Goal: Transaction & Acquisition: Purchase product/service

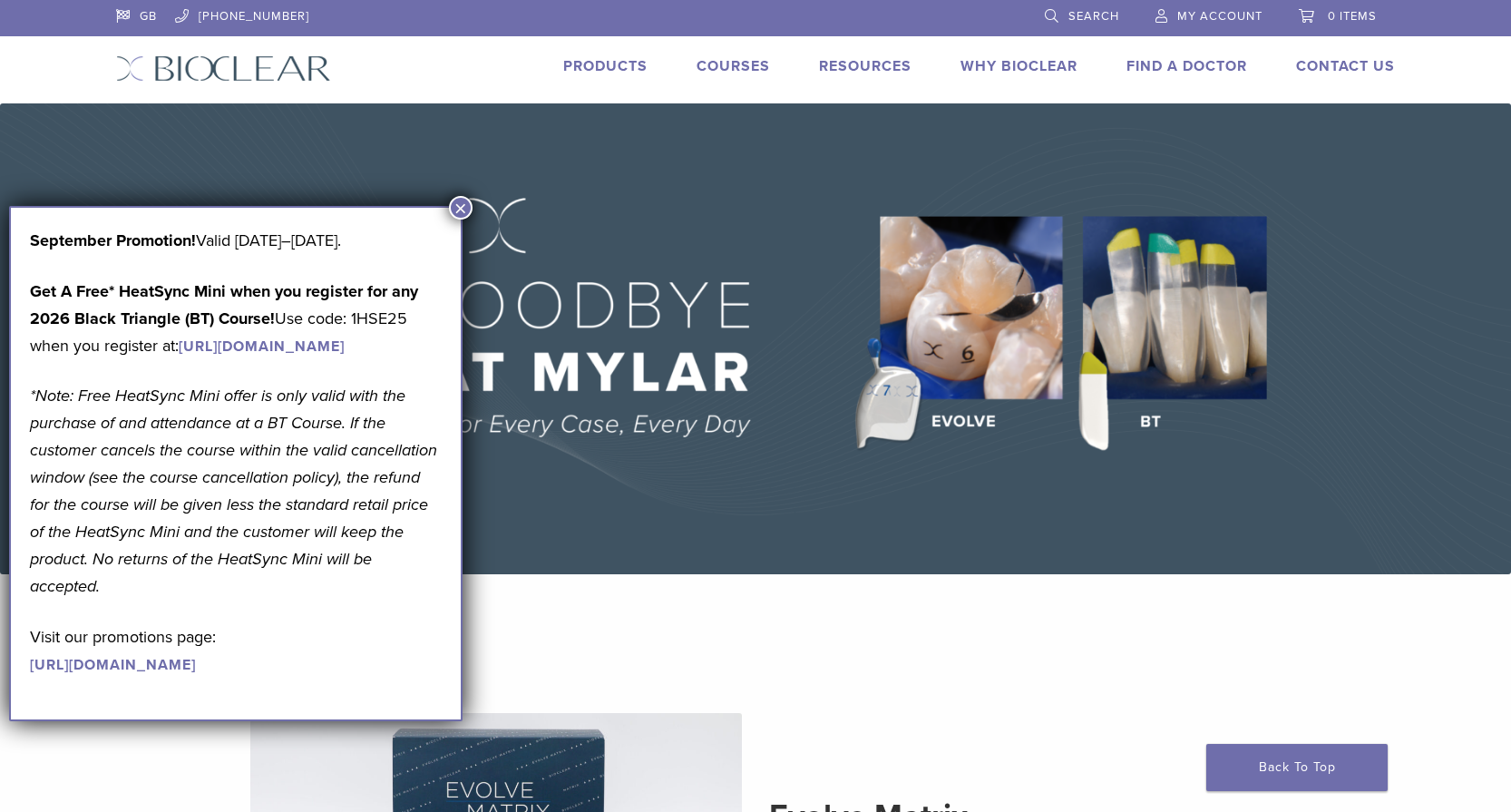
click at [460, 201] on button "×" at bounding box center [461, 207] width 24 height 24
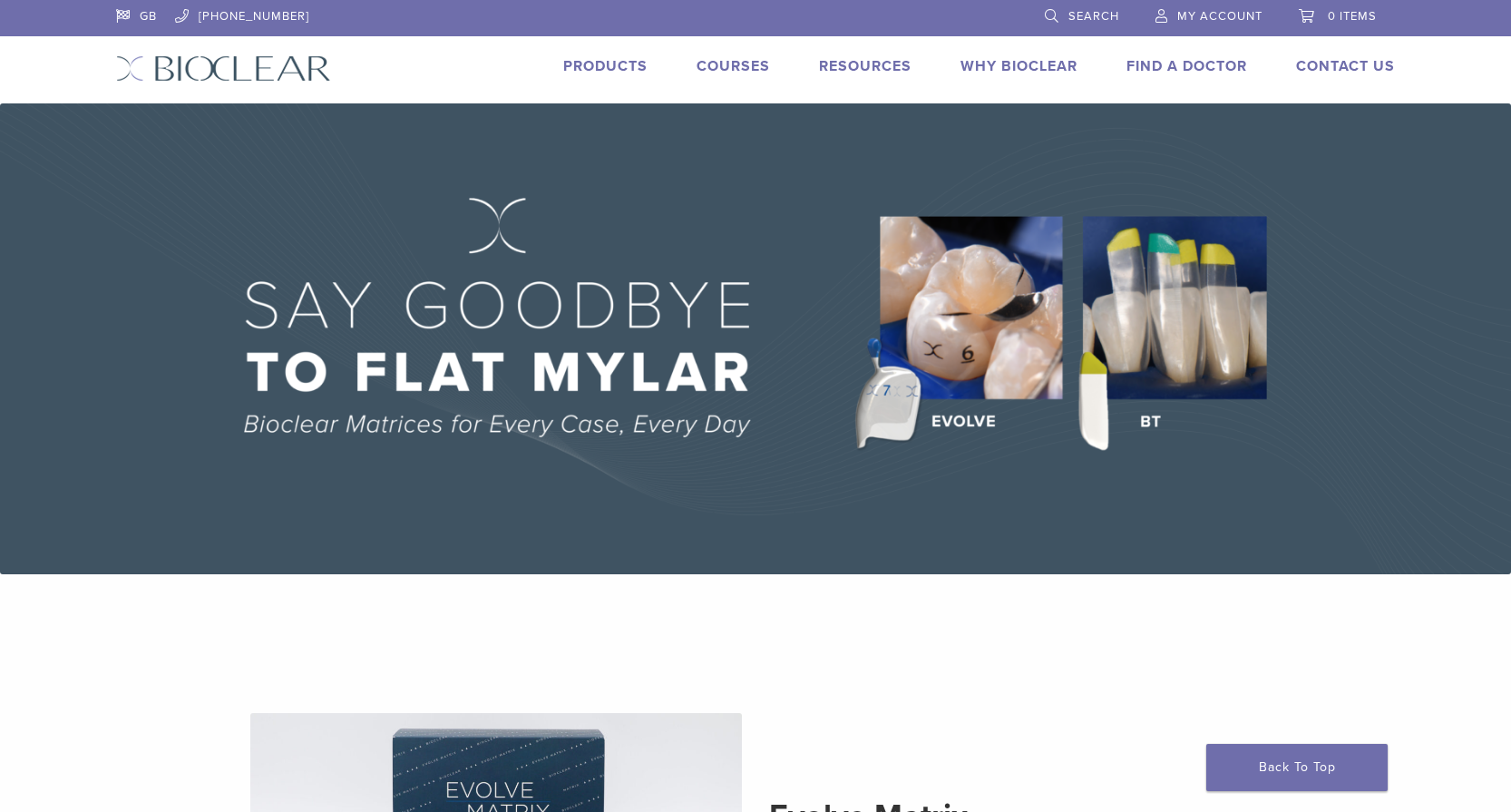
click at [620, 65] on link "Products" at bounding box center [605, 67] width 84 height 18
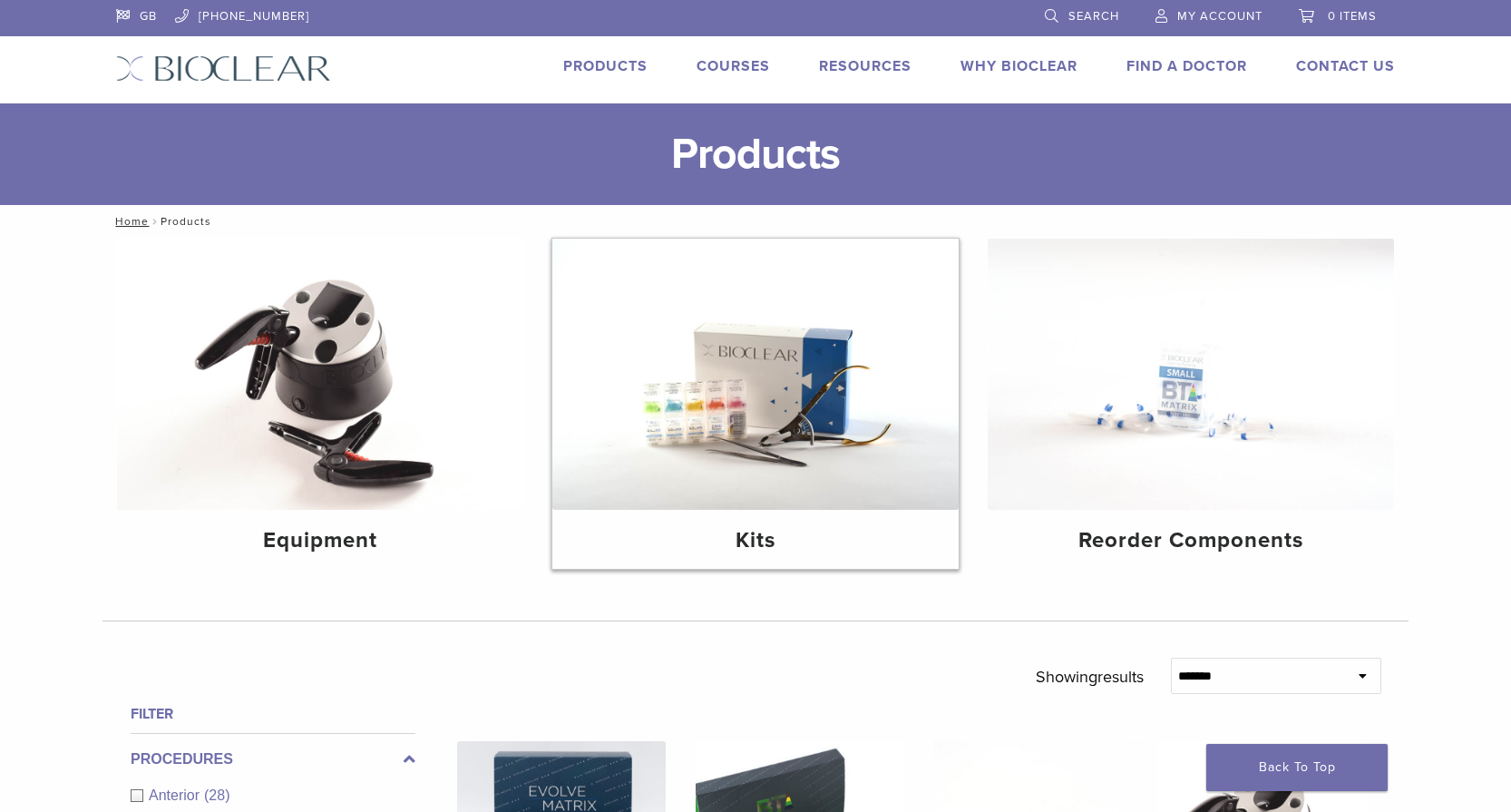
click at [782, 377] on img at bounding box center [755, 373] width 406 height 271
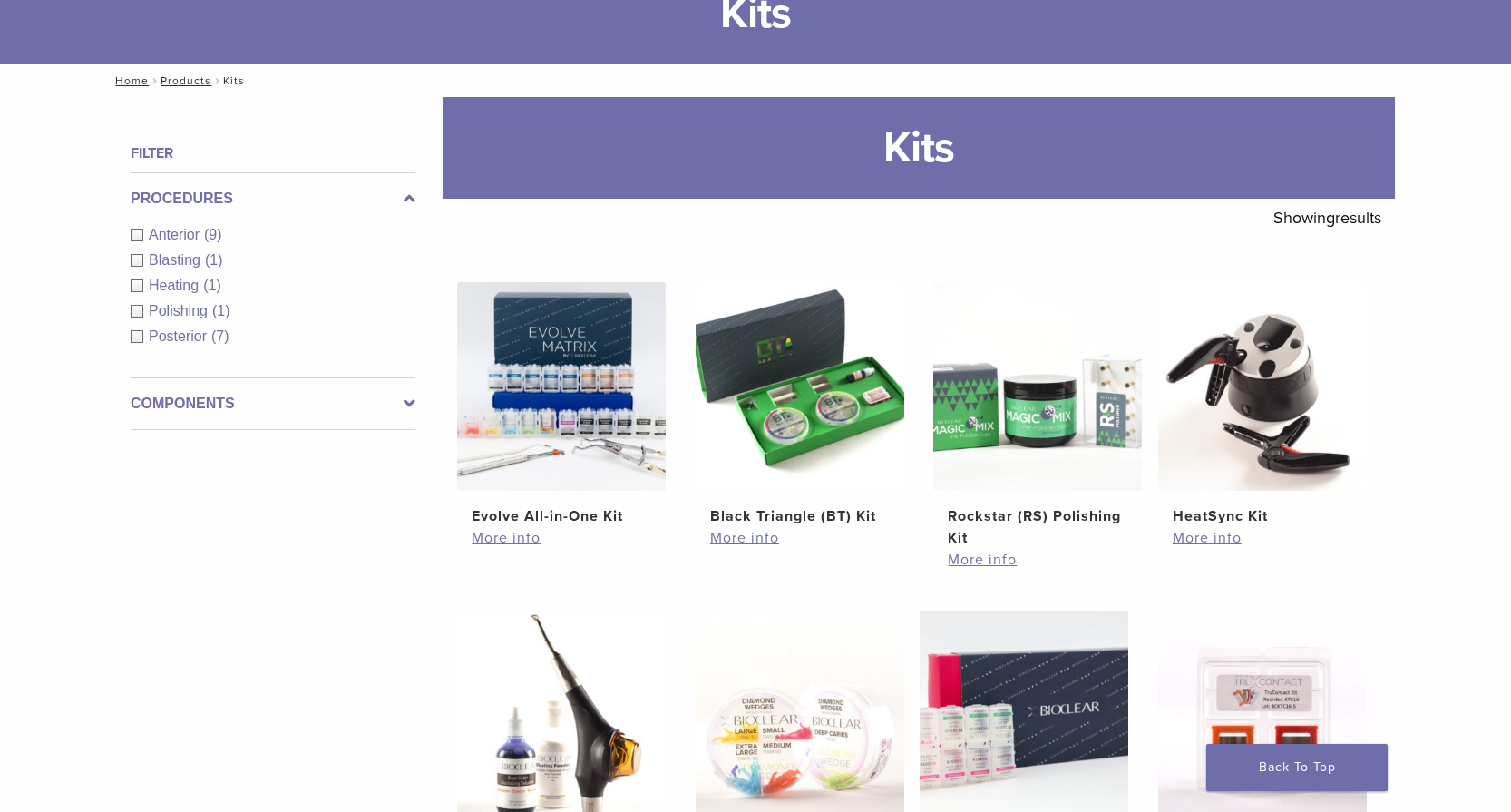
scroll to position [182, 0]
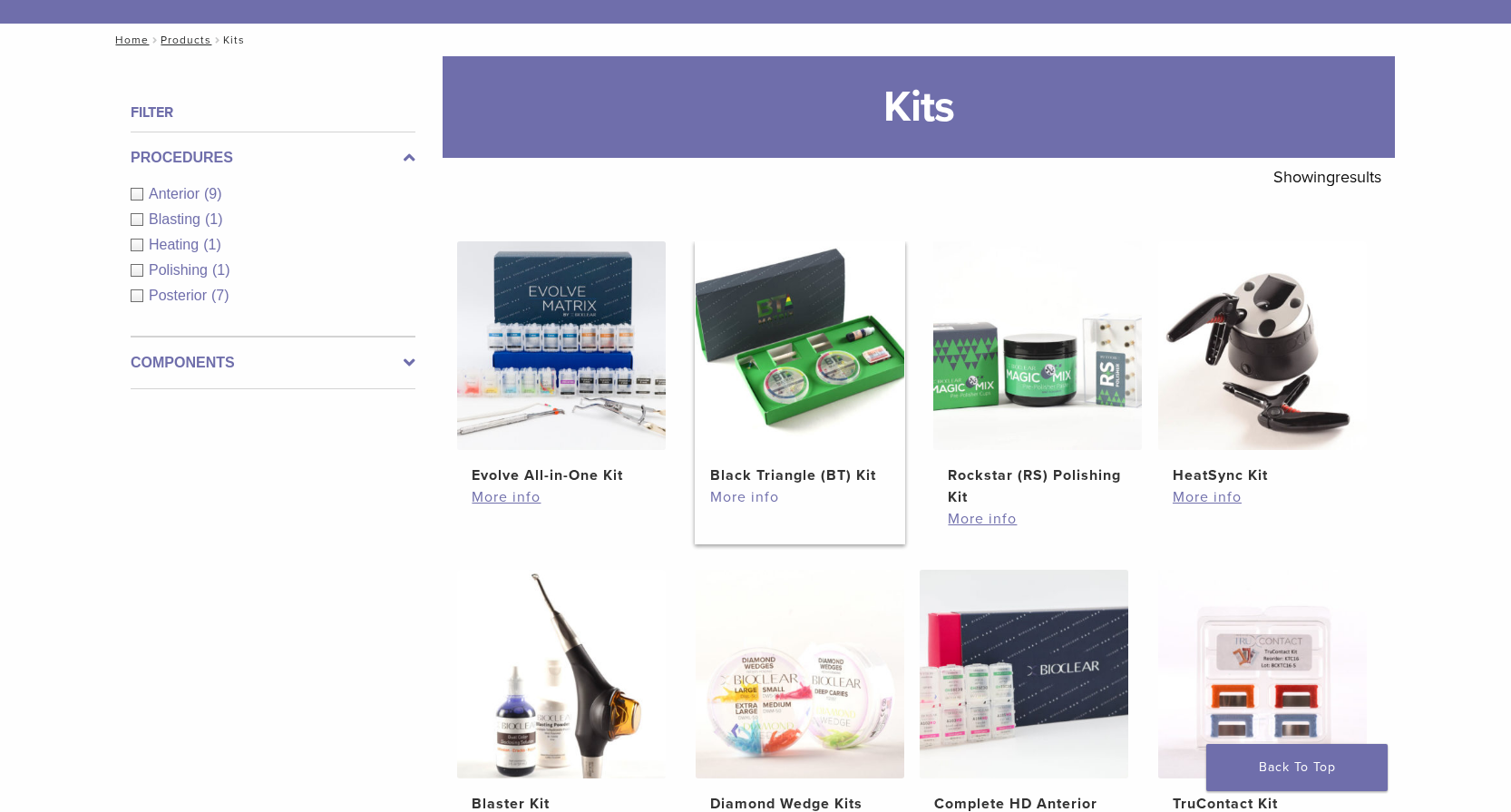
click at [748, 498] on link "More info" at bounding box center [799, 497] width 180 height 22
